Goal: Transaction & Acquisition: Purchase product/service

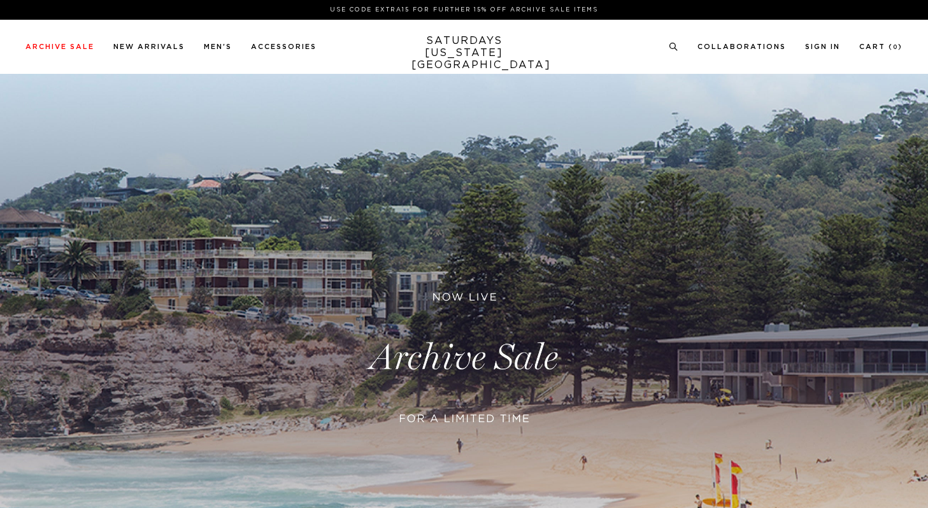
click at [467, 339] on link at bounding box center [464, 358] width 928 height 568
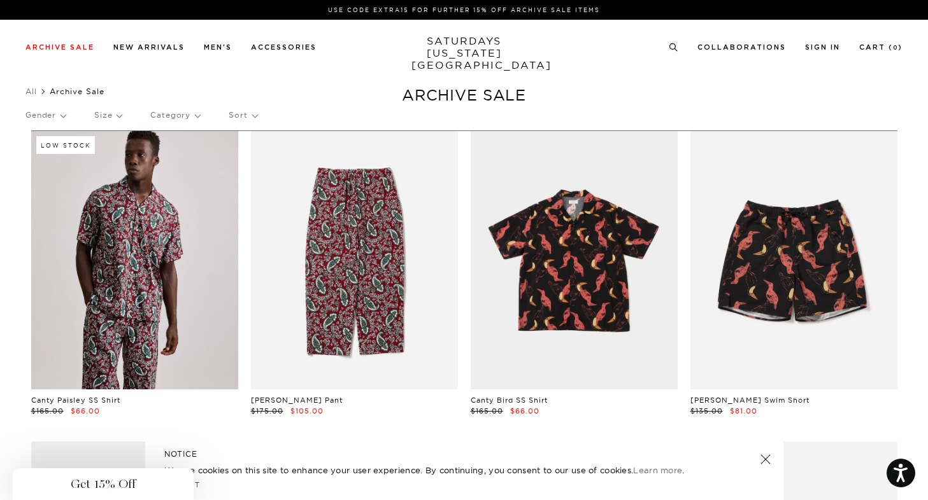
click at [184, 115] on div "Close dialog Be the first to know. Subscribe to emails and receive 15% off your…" at bounding box center [464, 250] width 928 height 500
click at [184, 115] on p "Category" at bounding box center [175, 115] width 50 height 29
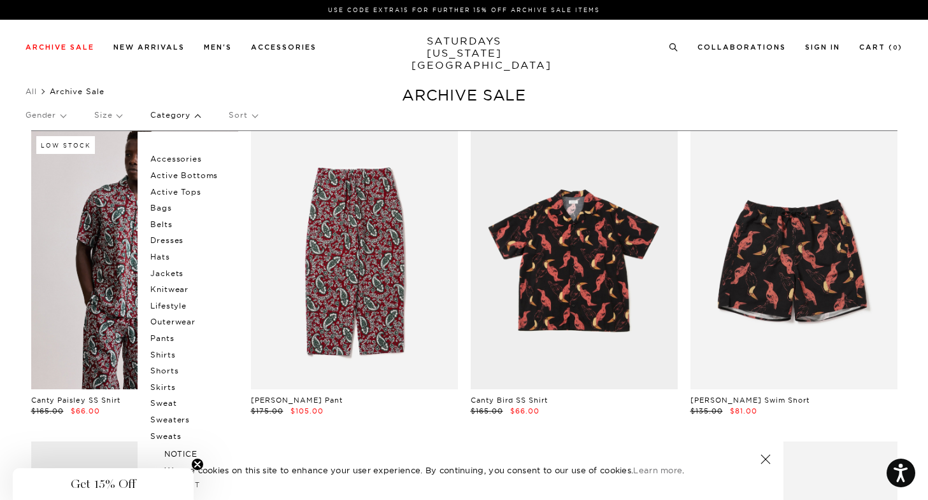
click at [169, 356] on p "Shirts" at bounding box center [188, 355] width 76 height 17
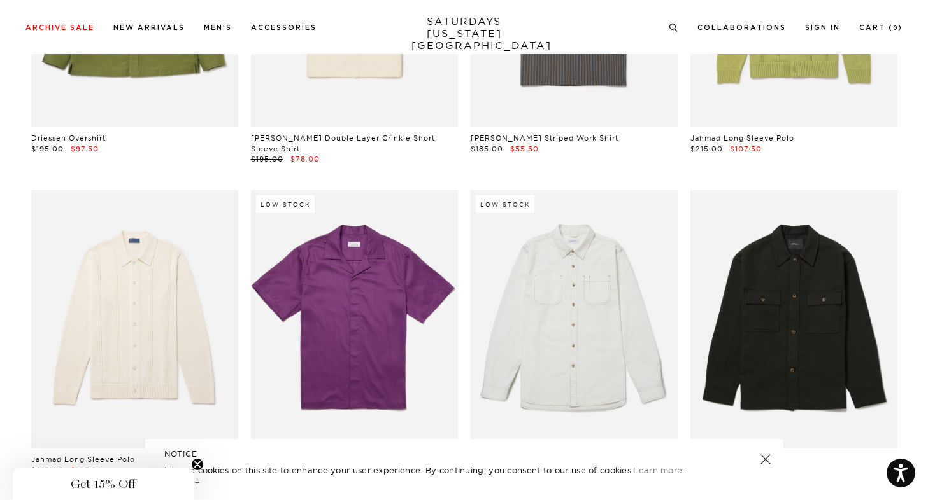
scroll to position [3443, 0]
